Goal: Use online tool/utility: Utilize a website feature to perform a specific function

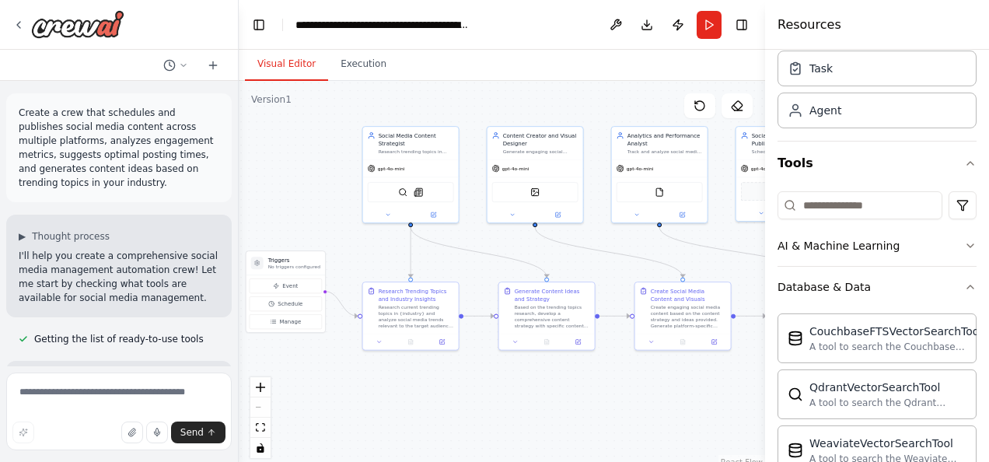
scroll to position [78, 0]
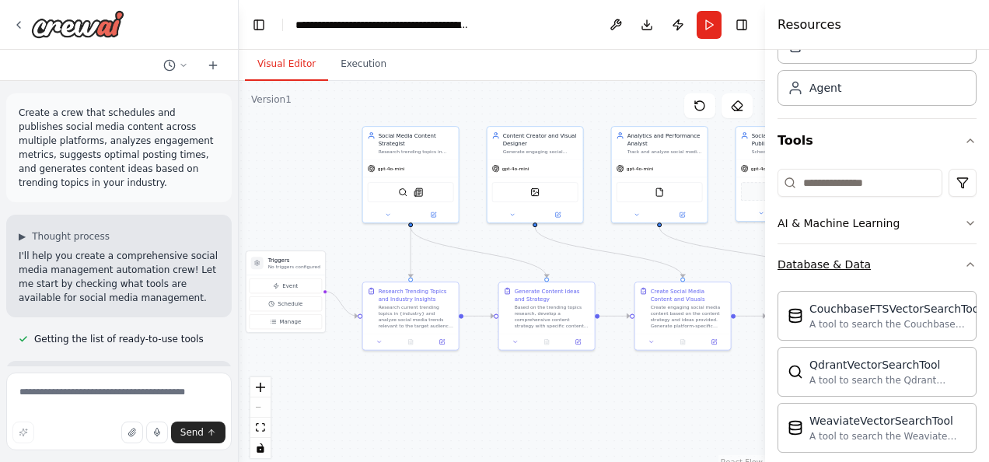
click at [964, 261] on icon "button" at bounding box center [970, 264] width 12 height 12
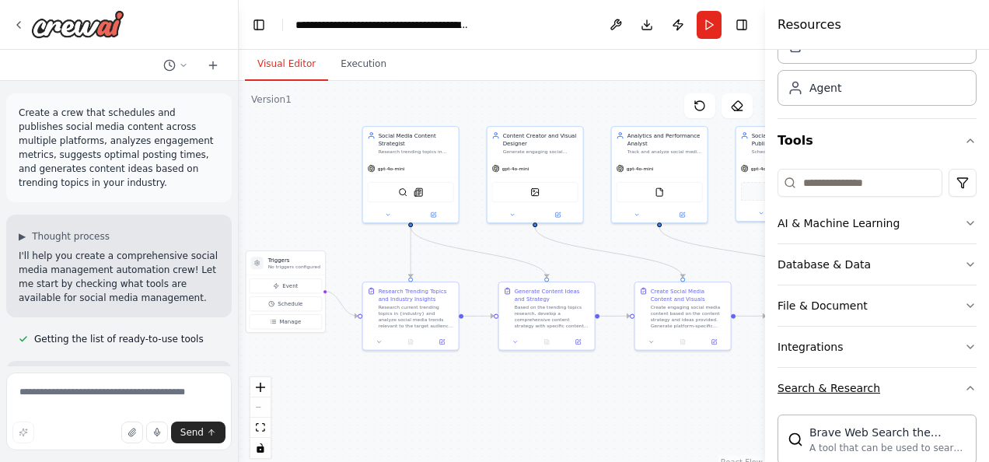
click at [925, 389] on button "Search & Research" at bounding box center [876, 388] width 199 height 40
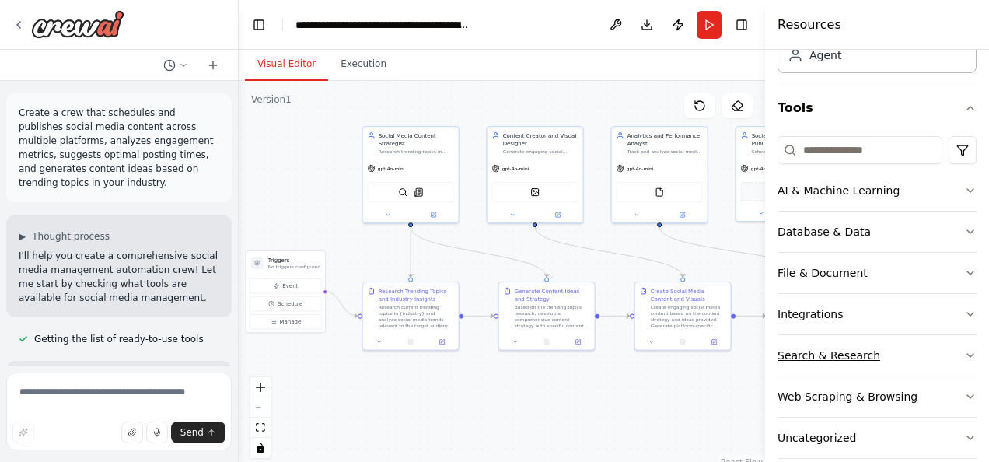
scroll to position [129, 0]
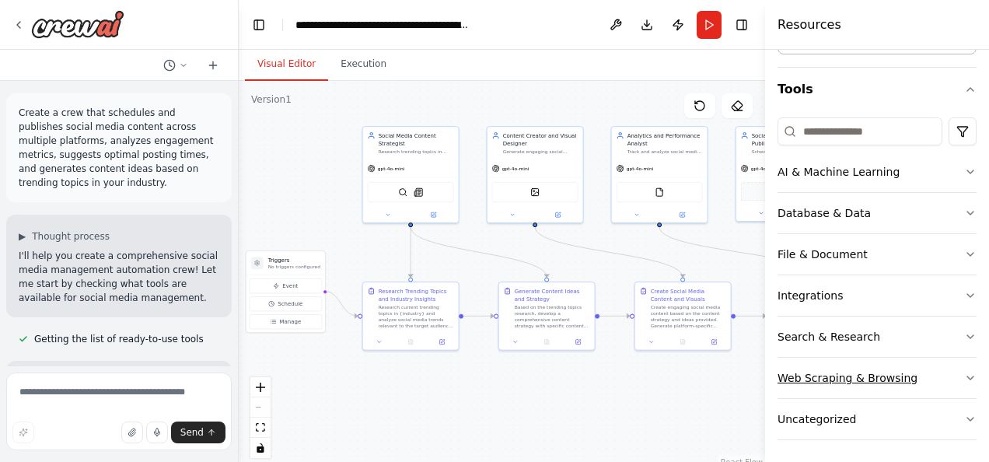
click at [914, 371] on button "Web Scraping & Browsing" at bounding box center [876, 378] width 199 height 40
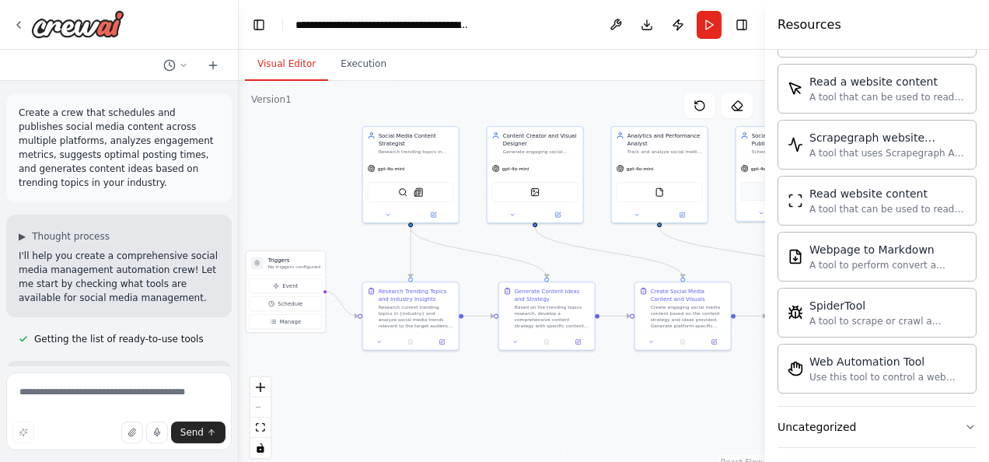
scroll to position [895, 0]
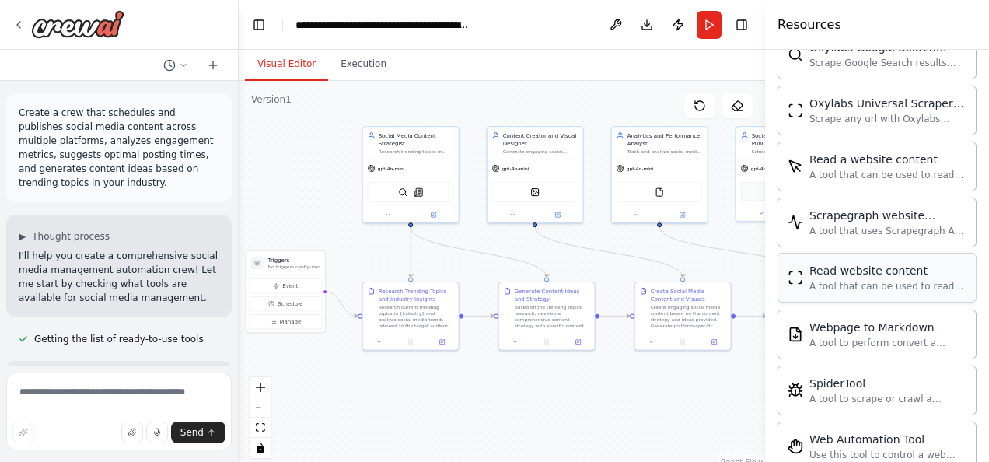
click at [832, 265] on div "Read website content" at bounding box center [887, 271] width 157 height 16
click at [547, 191] on img at bounding box center [542, 190] width 9 height 9
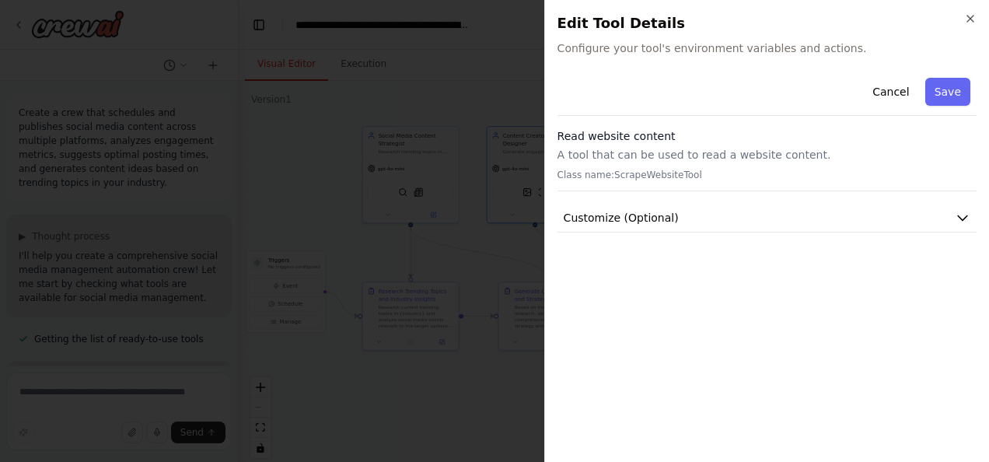
click at [978, 19] on div "Close Edit Tool Details Configure your tool's environment variables and actions…" at bounding box center [766, 231] width 445 height 462
click at [979, 19] on div "Close Edit Tool Details Configure your tool's environment variables and actions…" at bounding box center [766, 231] width 445 height 462
click at [976, 19] on div "Close Edit Tool Details Configure your tool's environment variables and actions…" at bounding box center [766, 231] width 445 height 462
click at [971, 23] on icon "button" at bounding box center [970, 18] width 12 height 12
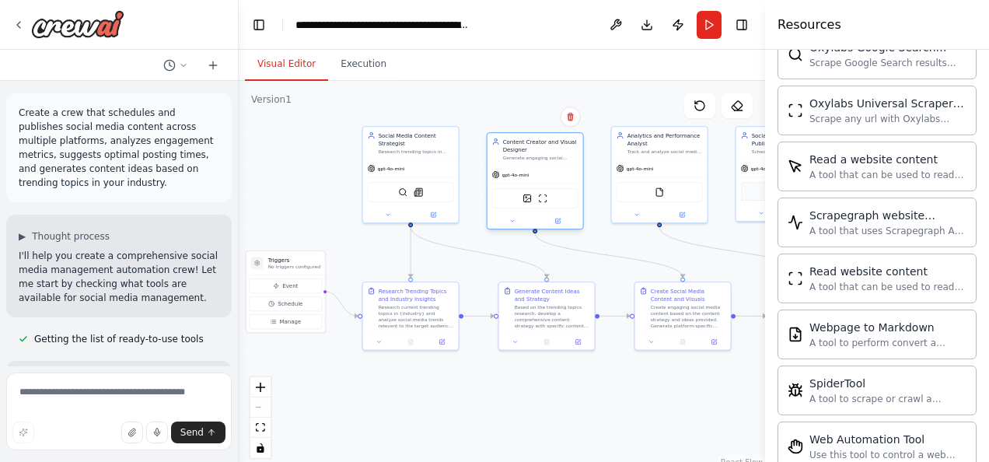
click at [541, 191] on div "DallETool ScrapeWebsiteTool" at bounding box center [535, 198] width 86 height 20
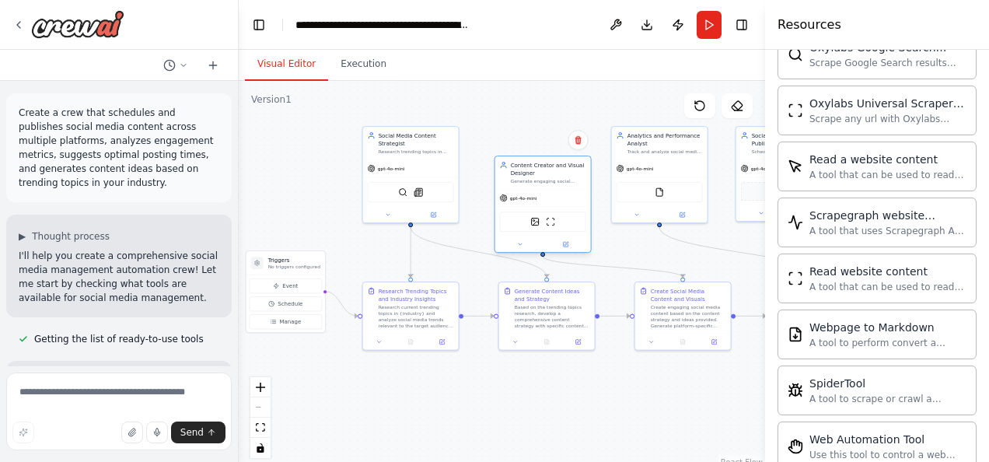
drag, startPoint x: 536, startPoint y: 193, endPoint x: 547, endPoint y: 217, distance: 26.4
click at [547, 218] on div "DallETool ScrapeWebsiteTool" at bounding box center [543, 221] width 86 height 20
click at [543, 215] on img at bounding box center [542, 213] width 9 height 9
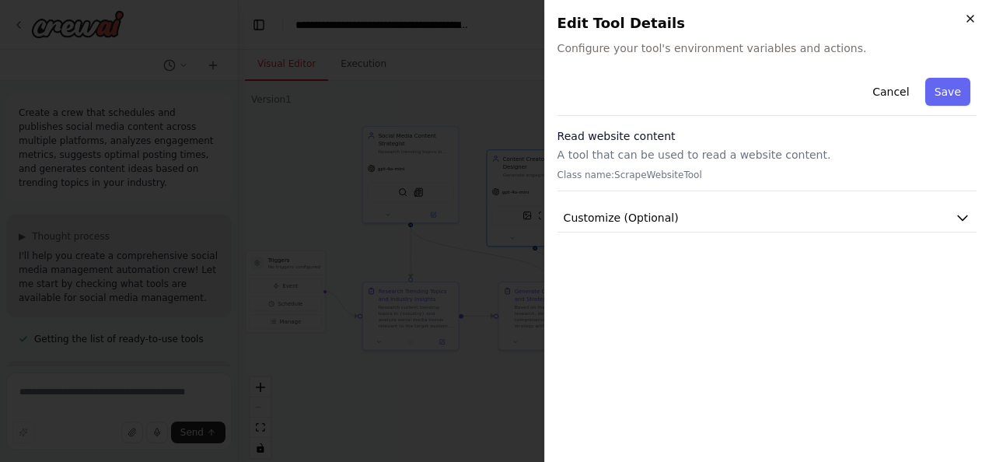
click at [974, 22] on icon "button" at bounding box center [970, 18] width 12 height 12
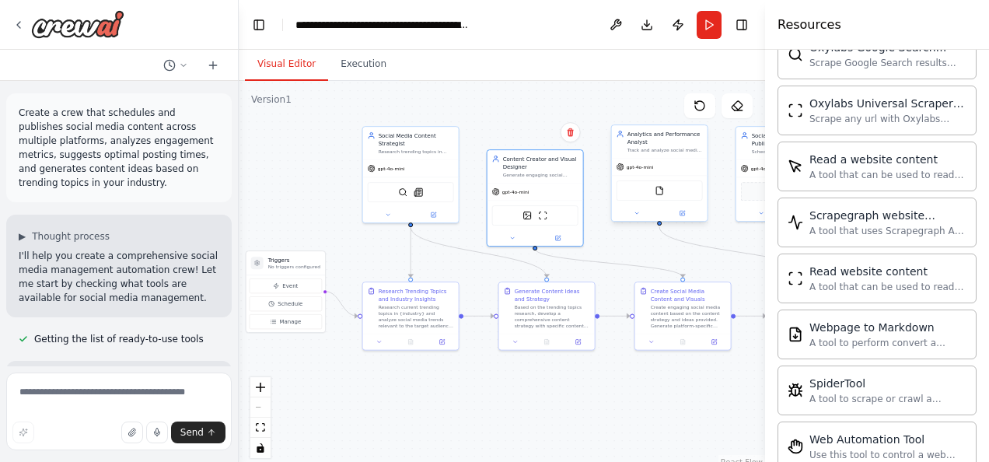
click at [665, 193] on div "FileReadTool" at bounding box center [659, 190] width 86 height 20
drag, startPoint x: 666, startPoint y: 194, endPoint x: 678, endPoint y: 162, distance: 34.2
click at [678, 162] on div "FileReadTool" at bounding box center [667, 159] width 86 height 20
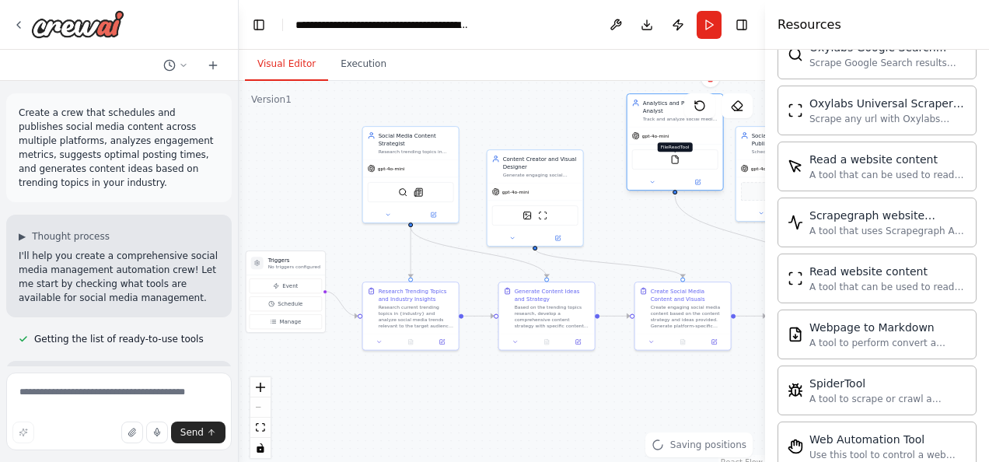
click at [675, 159] on img at bounding box center [674, 159] width 9 height 9
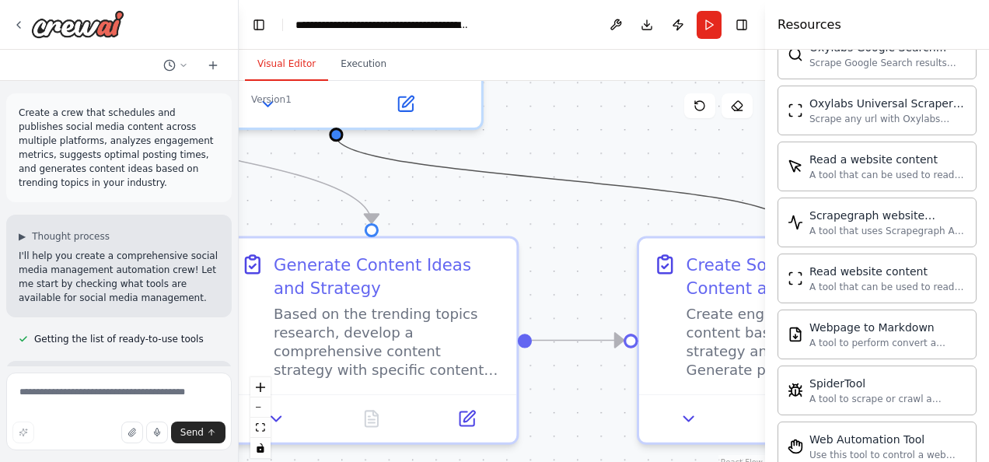
drag, startPoint x: 657, startPoint y: 179, endPoint x: 578, endPoint y: 283, distance: 130.9
click at [555, 324] on div ".deletable-edge-delete-btn { width: 20px; height: 20px; border: 0px solid #ffff…" at bounding box center [502, 275] width 526 height 389
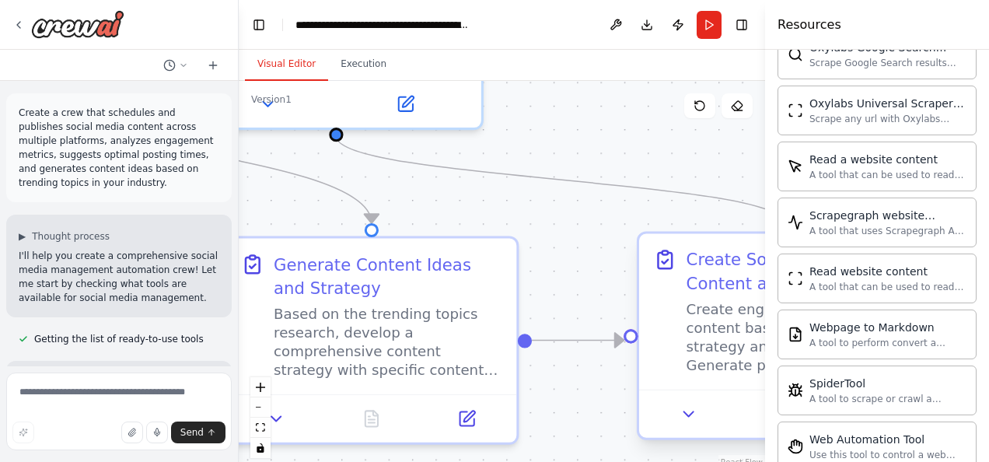
drag, startPoint x: 598, startPoint y: 117, endPoint x: 710, endPoint y: 388, distance: 293.1
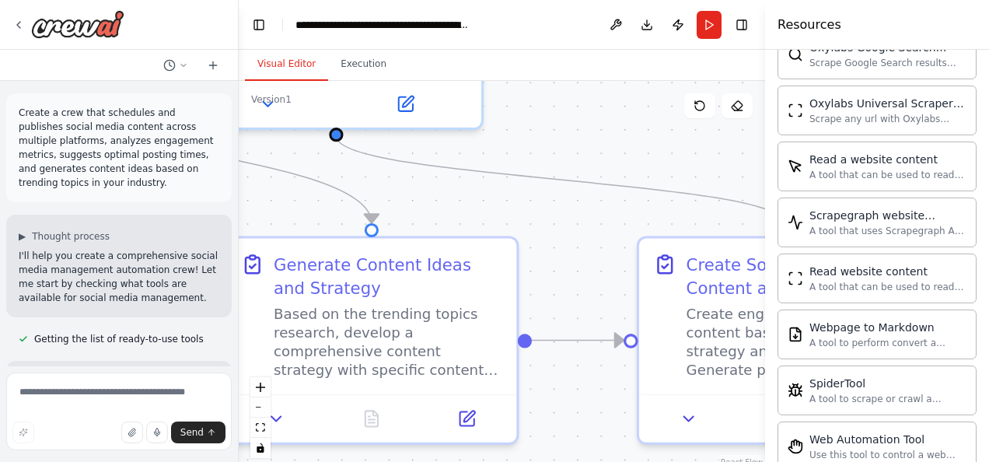
drag, startPoint x: 710, startPoint y: 388, endPoint x: 602, endPoint y: 269, distance: 160.7
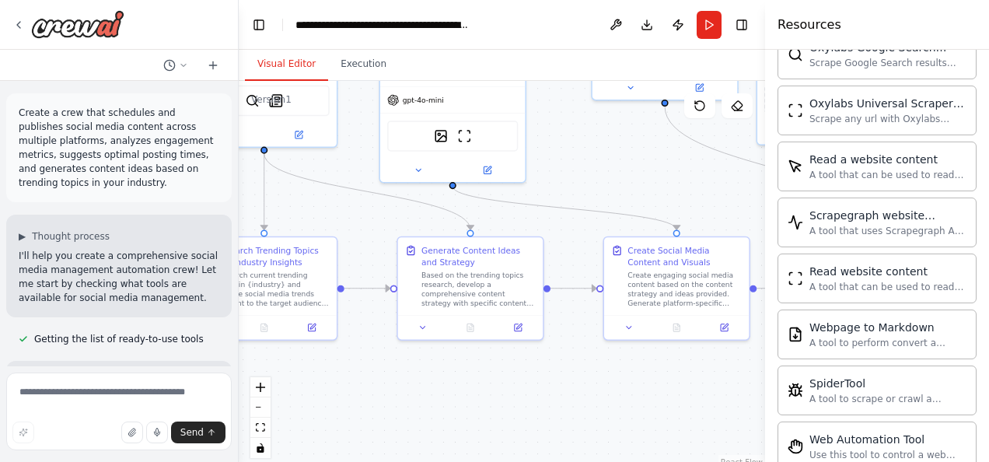
drag, startPoint x: 592, startPoint y: 143, endPoint x: 663, endPoint y: 215, distance: 100.6
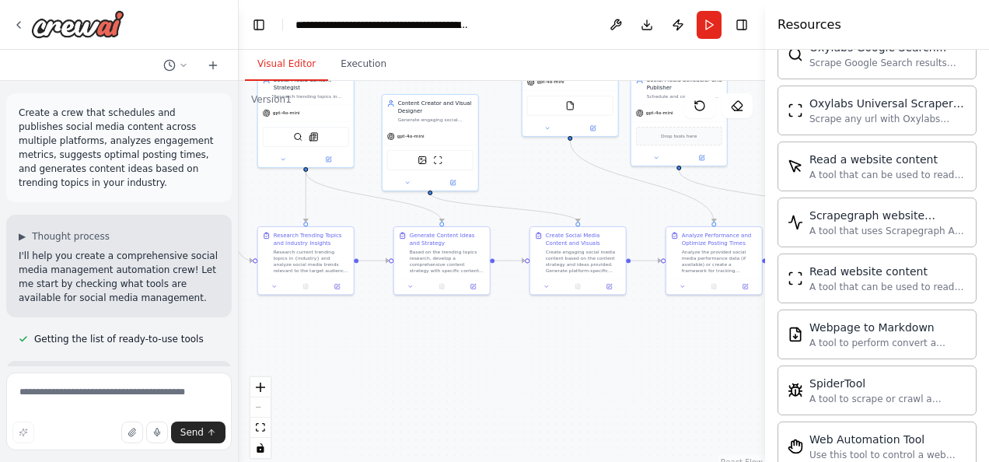
drag, startPoint x: 737, startPoint y: 158, endPoint x: 642, endPoint y: 220, distance: 113.4
drag, startPoint x: 642, startPoint y: 220, endPoint x: 612, endPoint y: 205, distance: 33.7
click at [612, 205] on div ".deletable-edge-delete-btn { width: 20px; height: 20px; border: 0px solid #ffff…" at bounding box center [502, 275] width 526 height 389
click at [678, 140] on div "Drop tools here" at bounding box center [680, 134] width 86 height 19
